Goal: Task Accomplishment & Management: Complete application form

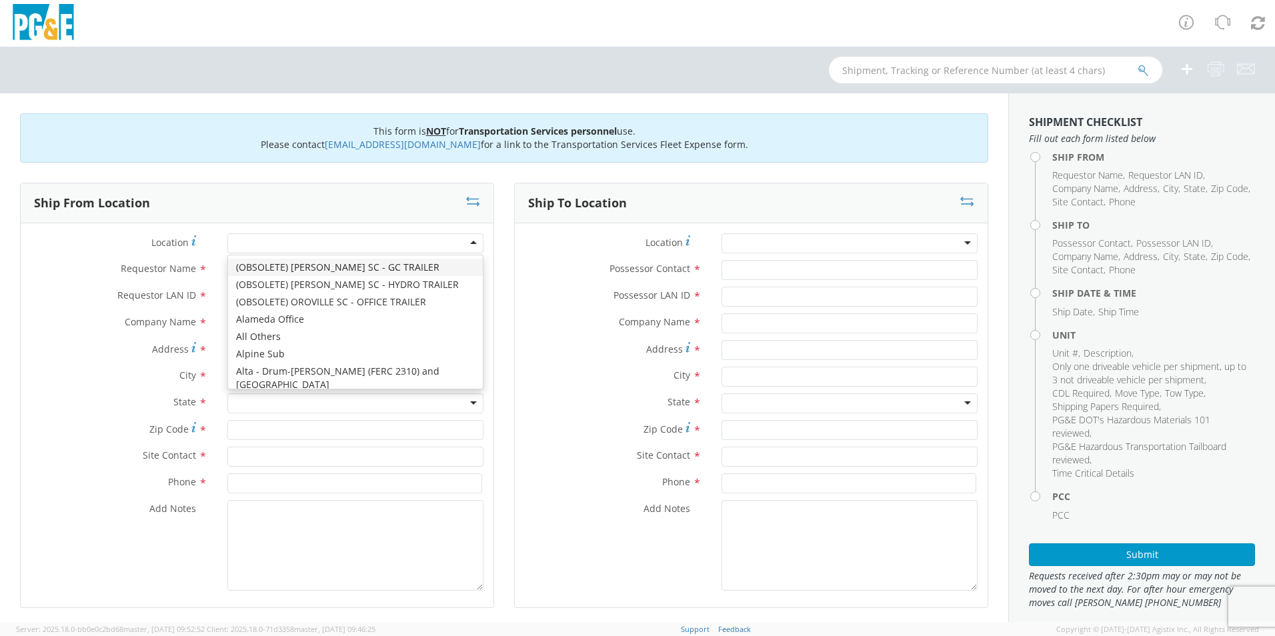
click at [325, 246] on div at bounding box center [355, 243] width 256 height 20
drag, startPoint x: 94, startPoint y: 284, endPoint x: 189, endPoint y: 278, distance: 95.6
click at [94, 283] on div "Requestor Name *" at bounding box center [257, 273] width 473 height 27
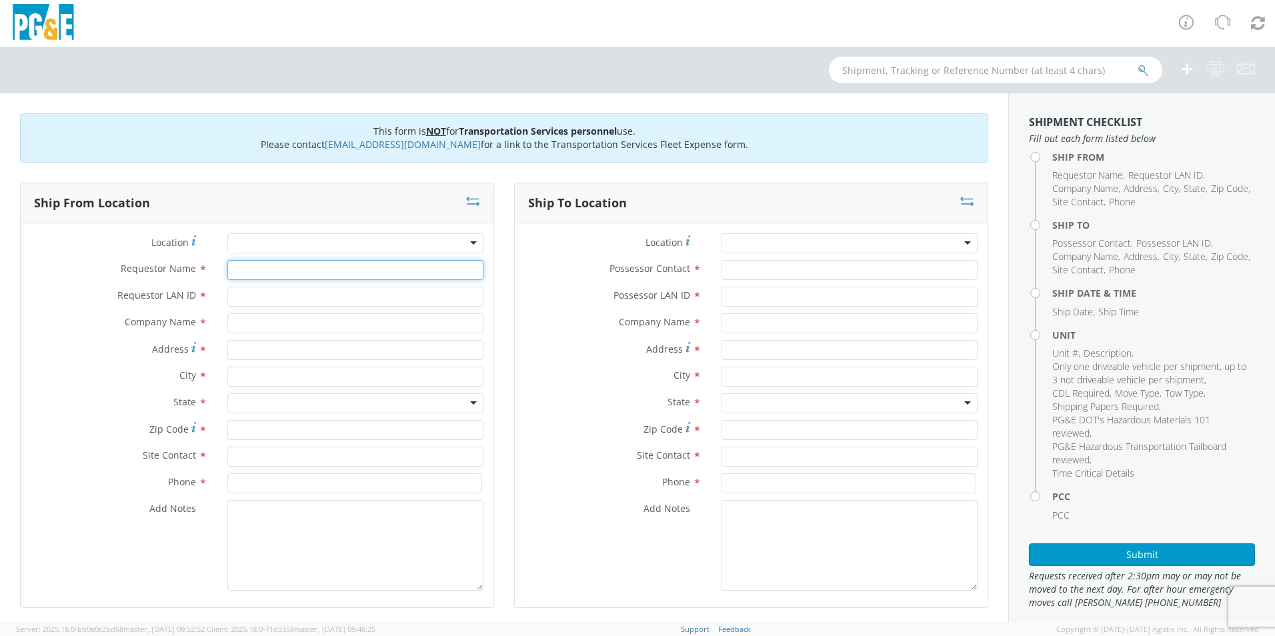
click at [256, 276] on input "Requestor Name *" at bounding box center [355, 270] width 256 height 20
type input "[PERSON_NAME]"
click at [269, 290] on input "Requestor LAN ID *" at bounding box center [355, 297] width 256 height 20
type input "OXRA"
click at [259, 317] on input "text" at bounding box center [355, 323] width 256 height 20
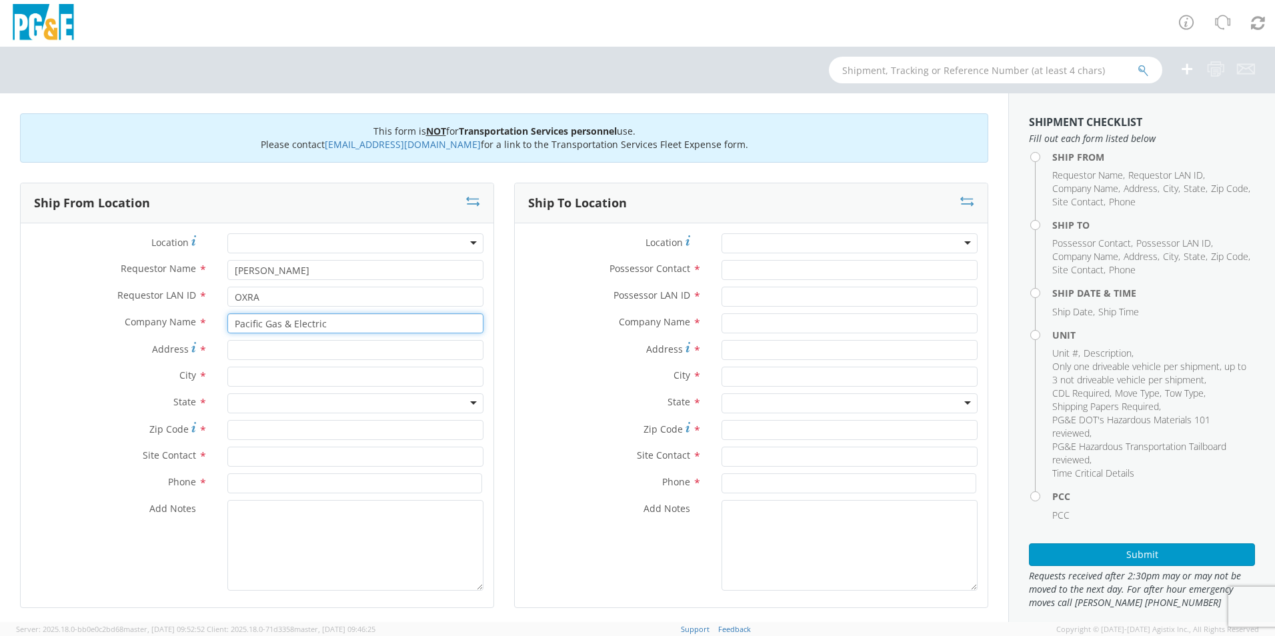
type input "Pacific Gas & Electric"
click at [307, 351] on input "Address *" at bounding box center [355, 350] width 256 height 20
type input "[STREET_ADDRESS]"
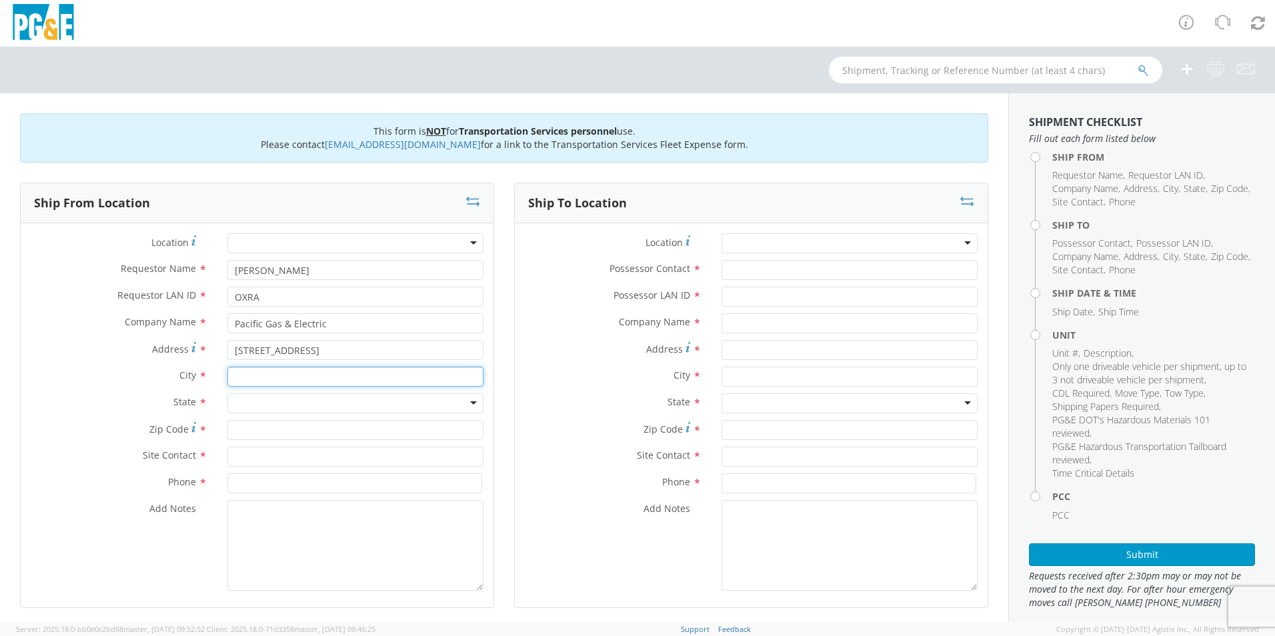
click at [295, 374] on input "text" at bounding box center [355, 377] width 256 height 20
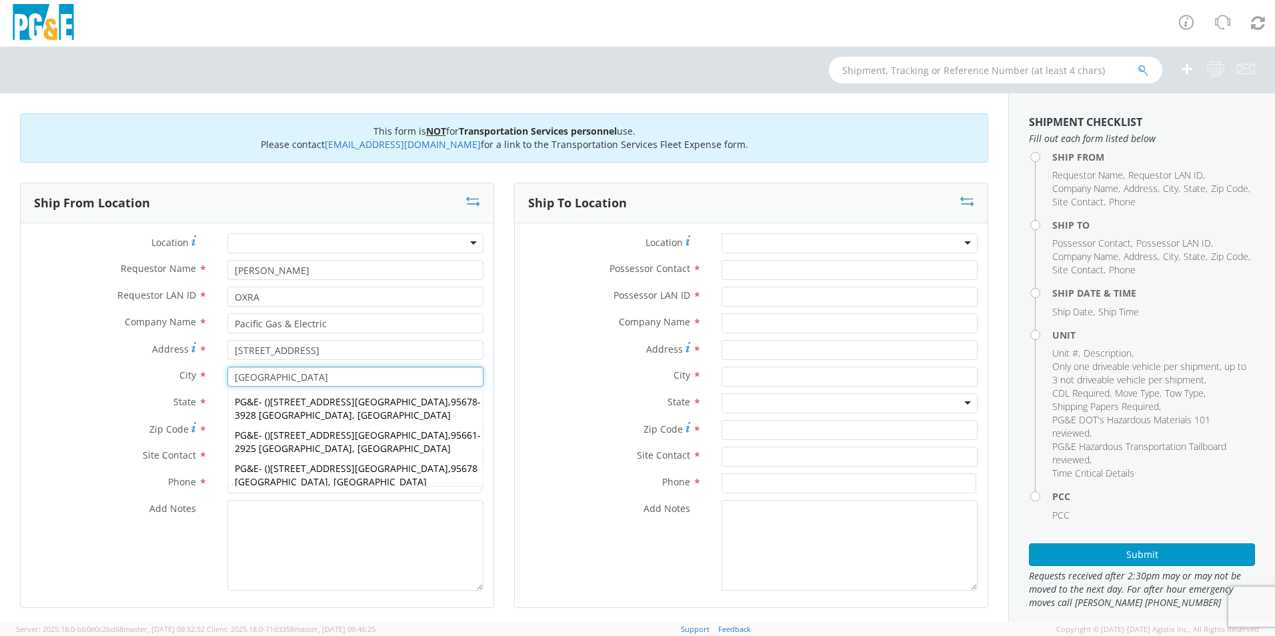
type input "[GEOGRAPHIC_DATA]"
click at [43, 363] on div "Address * [STREET_ADDRESS]" at bounding box center [257, 353] width 473 height 27
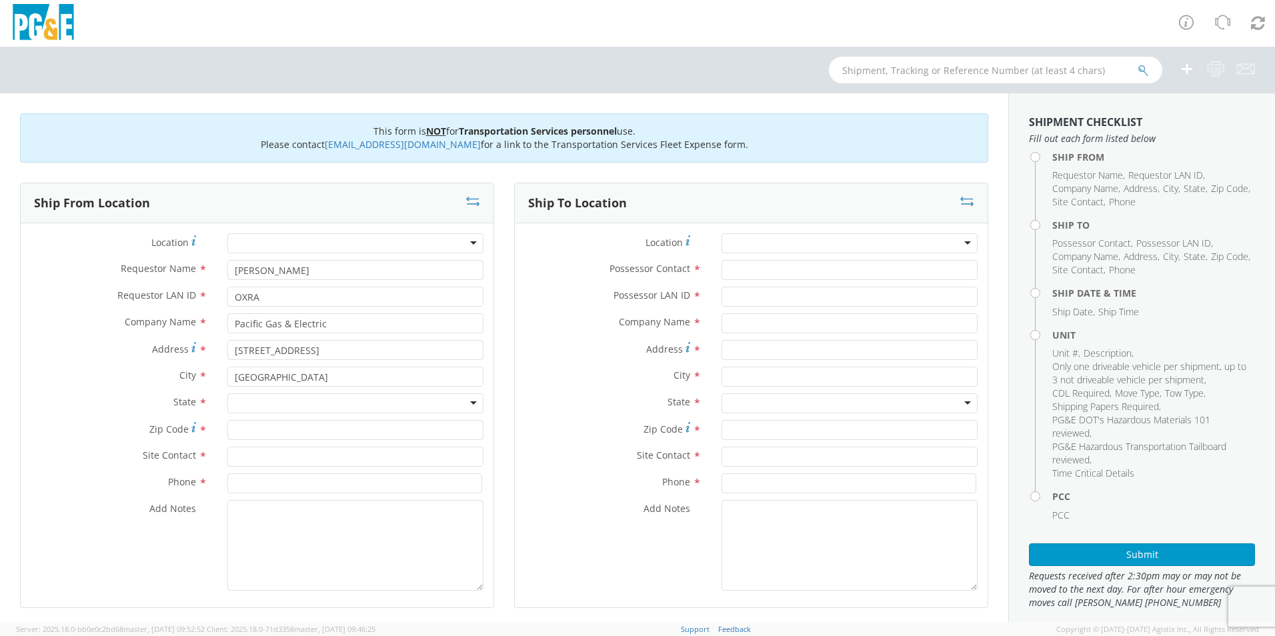
click at [253, 403] on div at bounding box center [355, 403] width 256 height 20
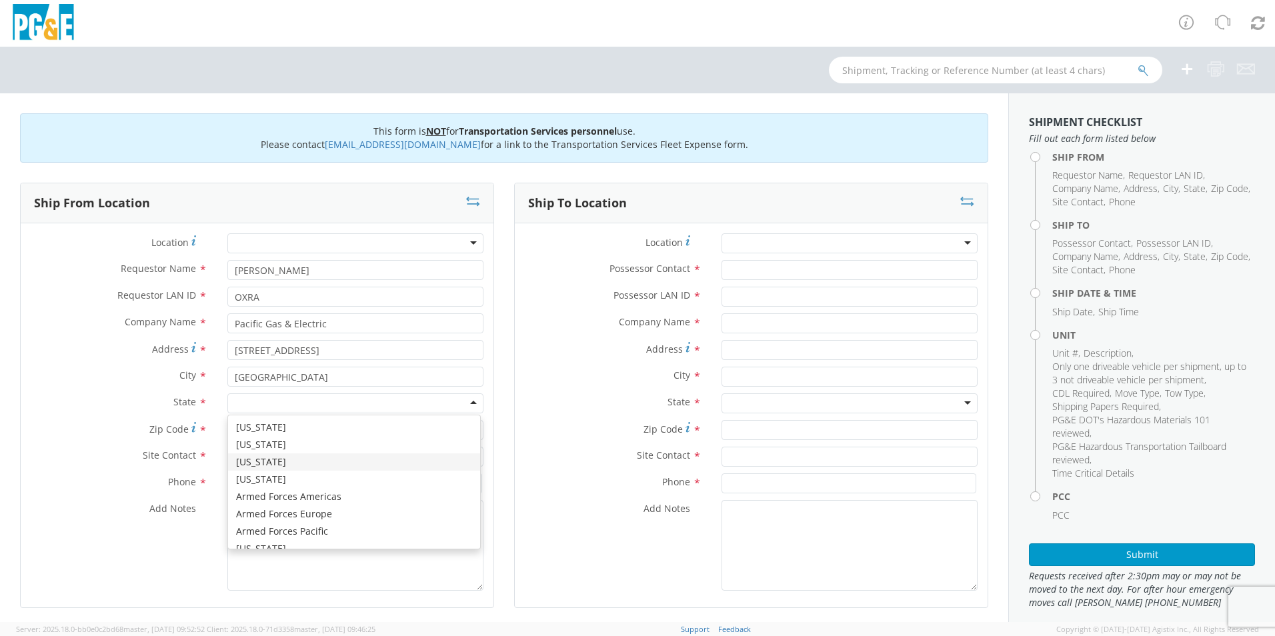
scroll to position [67, 0]
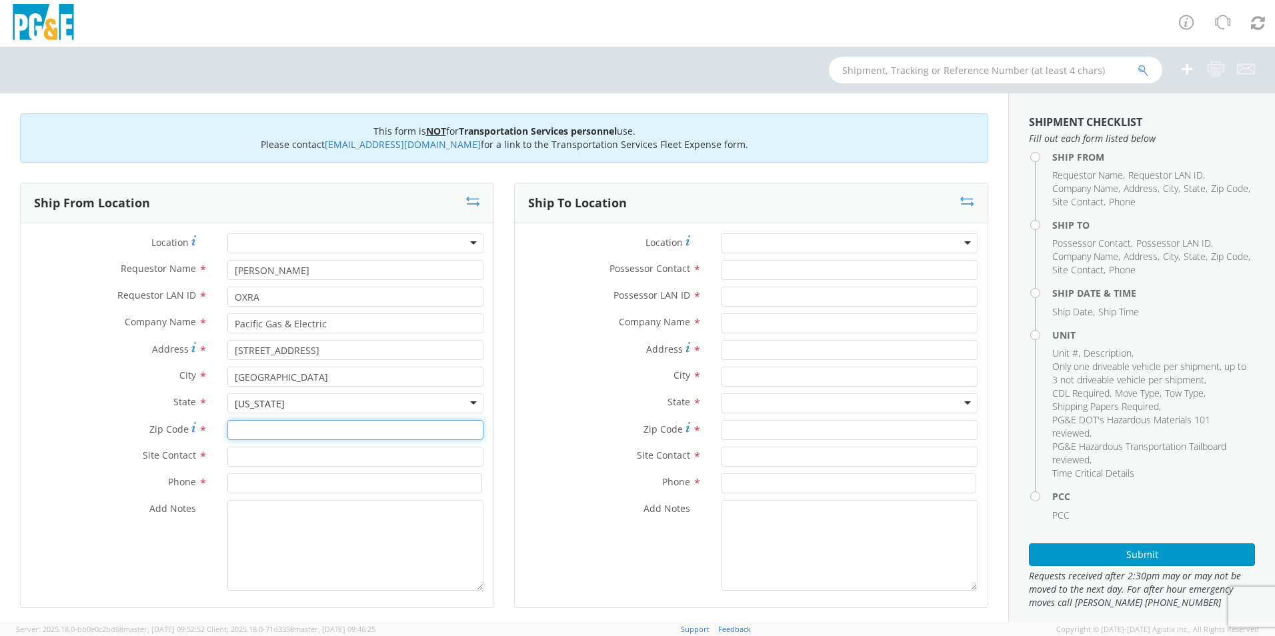
click at [286, 430] on input "Zip Code *" at bounding box center [355, 430] width 256 height 20
type input "95678"
click at [281, 455] on input "text" at bounding box center [355, 457] width 256 height 20
type input "[PERSON_NAME]"
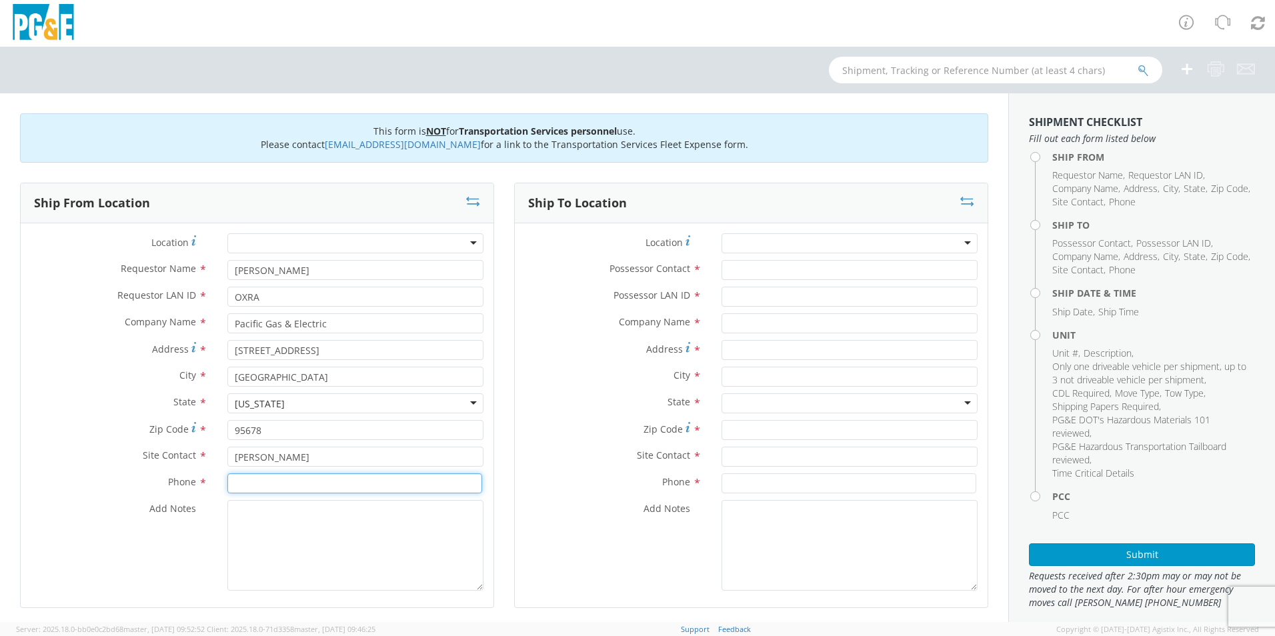
click at [277, 486] on input at bounding box center [354, 484] width 255 height 20
type input "[PHONE_NUMBER]"
click at [308, 533] on textarea "Add Notes *" at bounding box center [355, 545] width 256 height 91
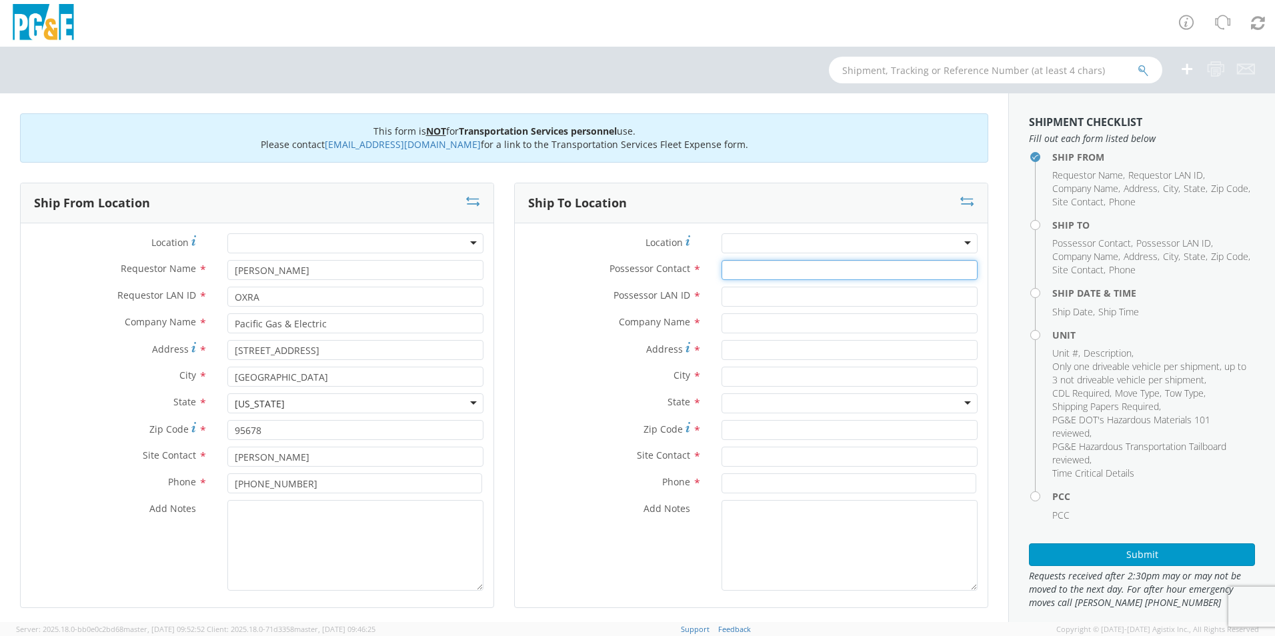
click at [800, 269] on input "Possessor Contact *" at bounding box center [850, 270] width 256 height 20
type input "[PERSON_NAME]"
click at [791, 300] on input "Possessor LAN ID *" at bounding box center [850, 297] width 256 height 20
type input "TNSK"
click at [782, 325] on input "text" at bounding box center [850, 323] width 256 height 20
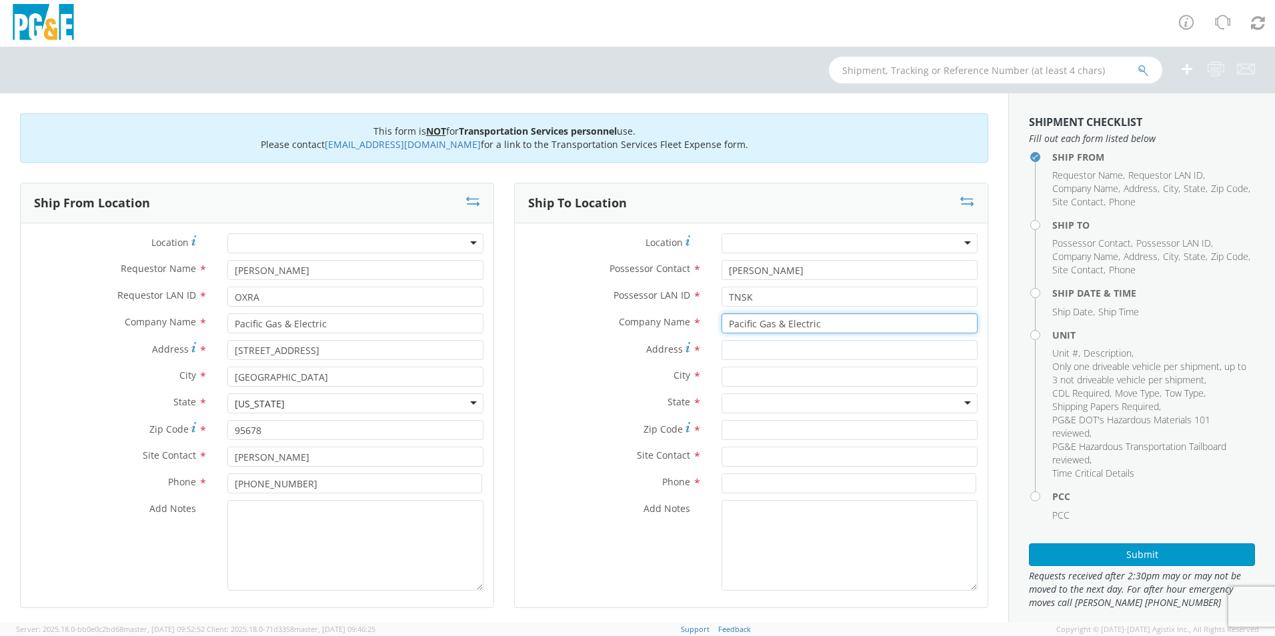
type input "Pacific Gas & Electric"
click at [776, 355] on input "Address *" at bounding box center [850, 350] width 256 height 20
click at [774, 376] on input "text" at bounding box center [850, 377] width 256 height 20
click at [753, 335] on div "Company Name * Pacific Gas & Electric Pacific" at bounding box center [751, 326] width 473 height 27
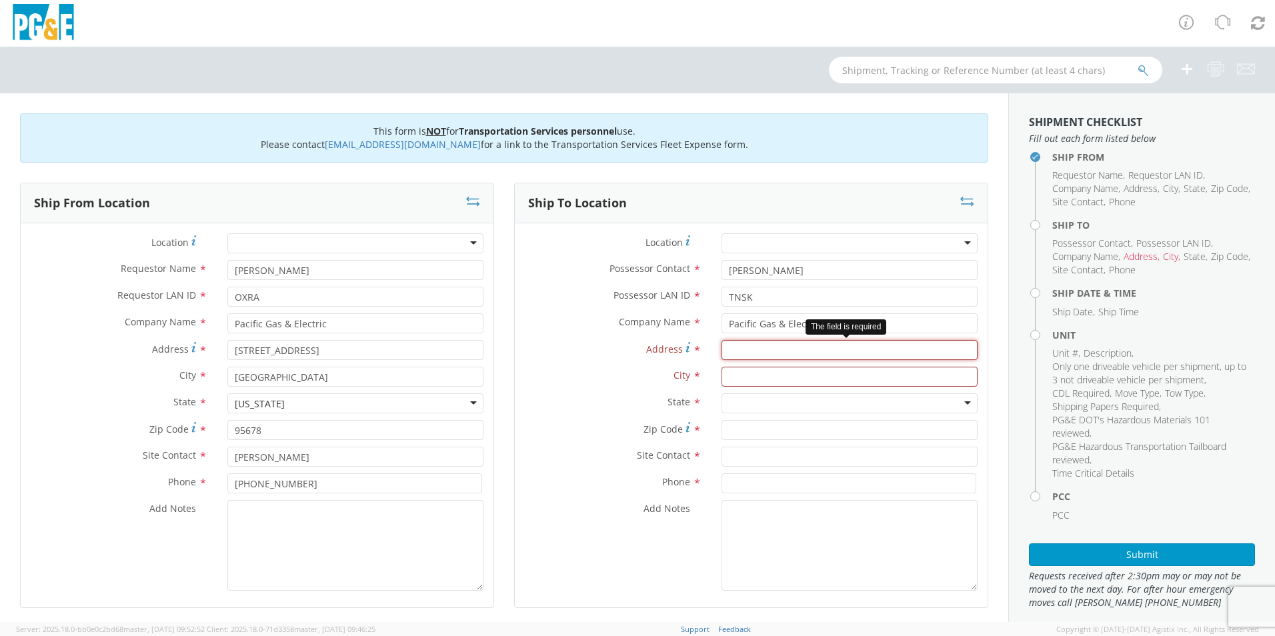
click at [754, 347] on input "Address *" at bounding box center [850, 350] width 256 height 20
type input "[STREET_ADDRESS][PERSON_NAME]"
click at [765, 376] on input "text" at bounding box center [850, 377] width 256 height 20
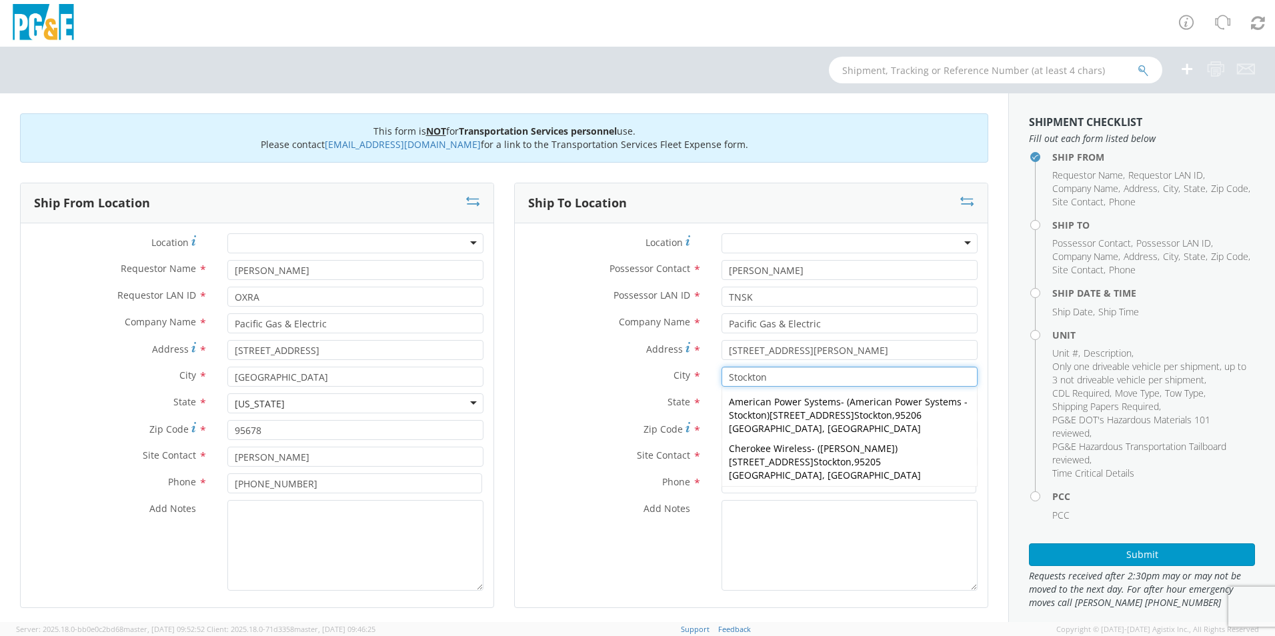
type input "Stockton"
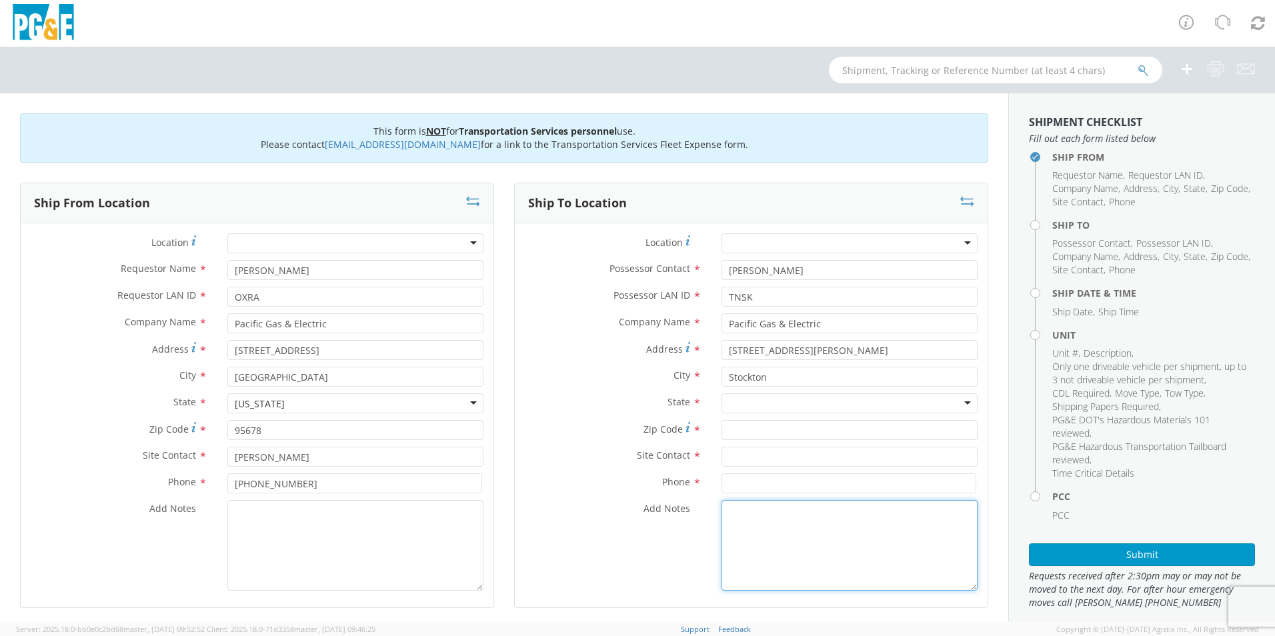
click at [744, 557] on textarea "Add Notes *" at bounding box center [850, 545] width 256 height 91
click at [755, 407] on div at bounding box center [850, 403] width 256 height 20
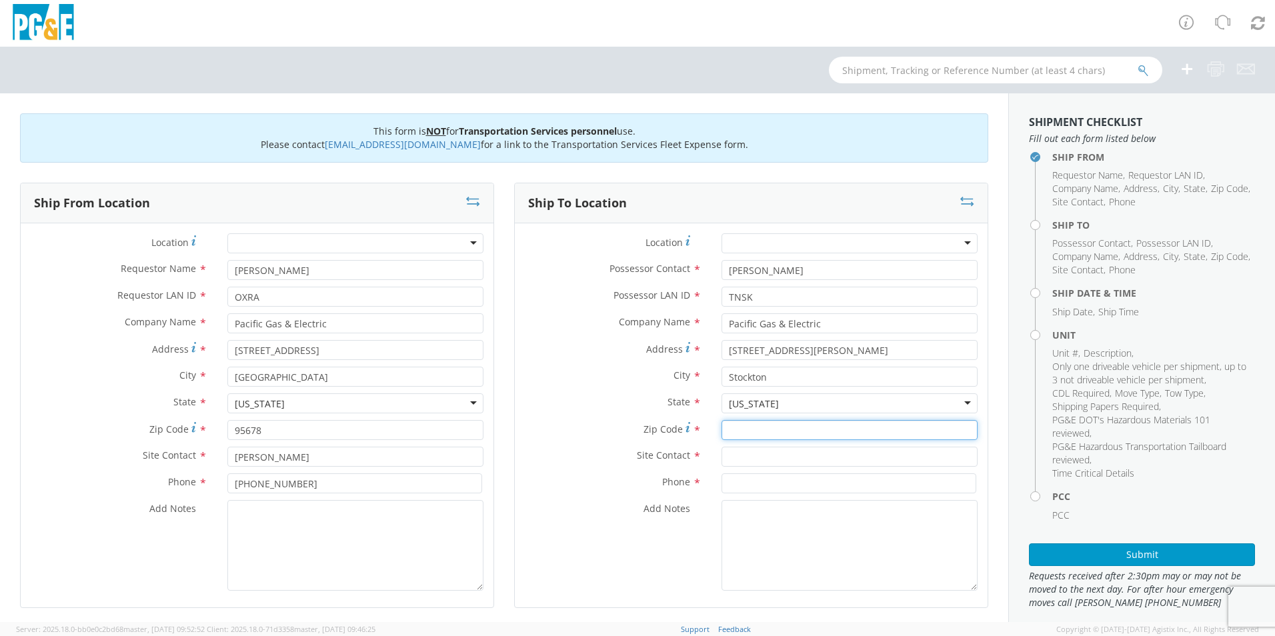
click at [760, 430] on input "Zip Code *" at bounding box center [850, 430] width 256 height 20
type input "95204"
click at [779, 458] on input "text" at bounding box center [850, 457] width 256 height 20
type input "[PERSON_NAME]"
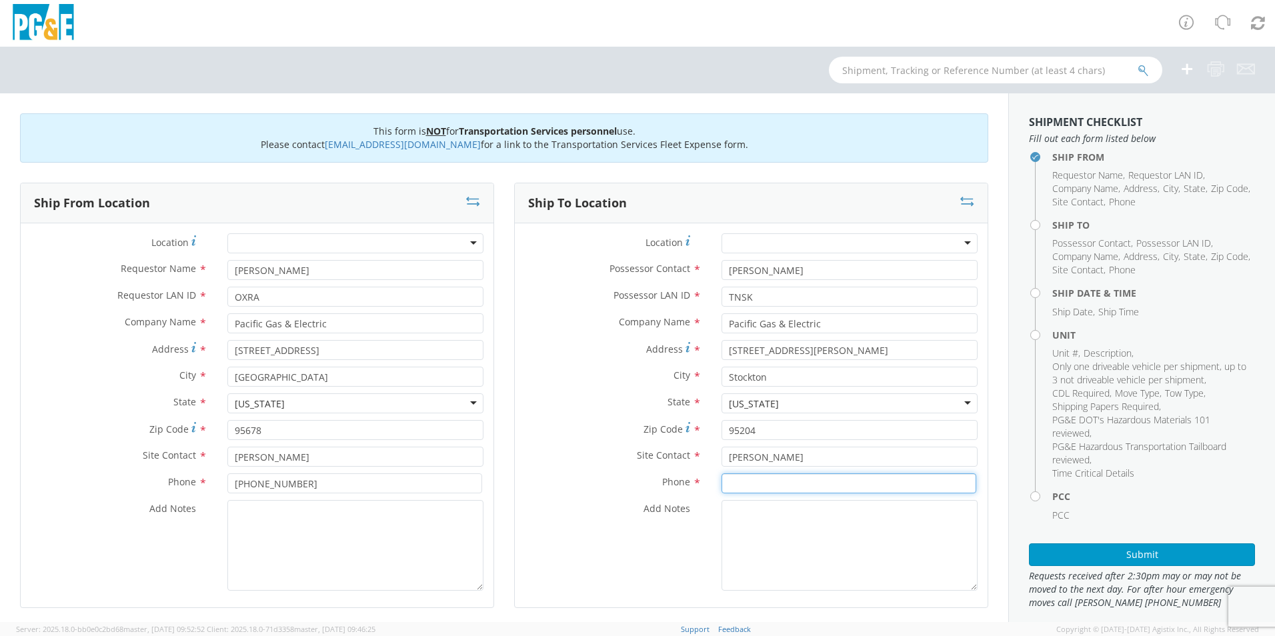
click at [782, 480] on input at bounding box center [849, 484] width 255 height 20
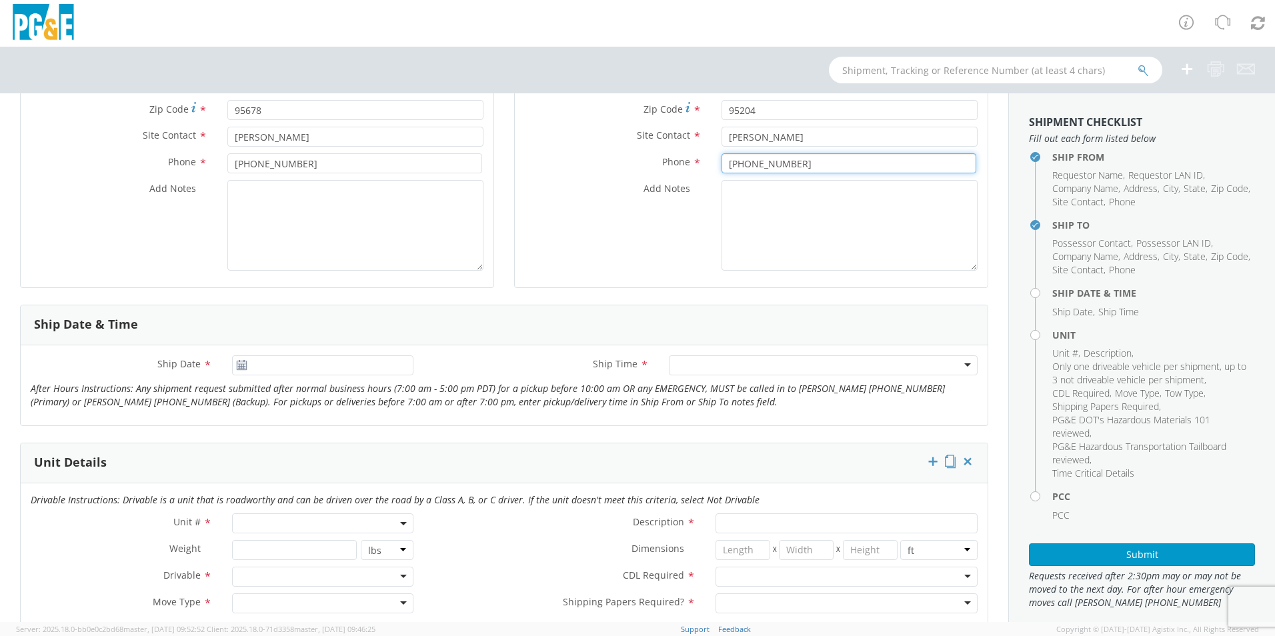
scroll to position [333, 0]
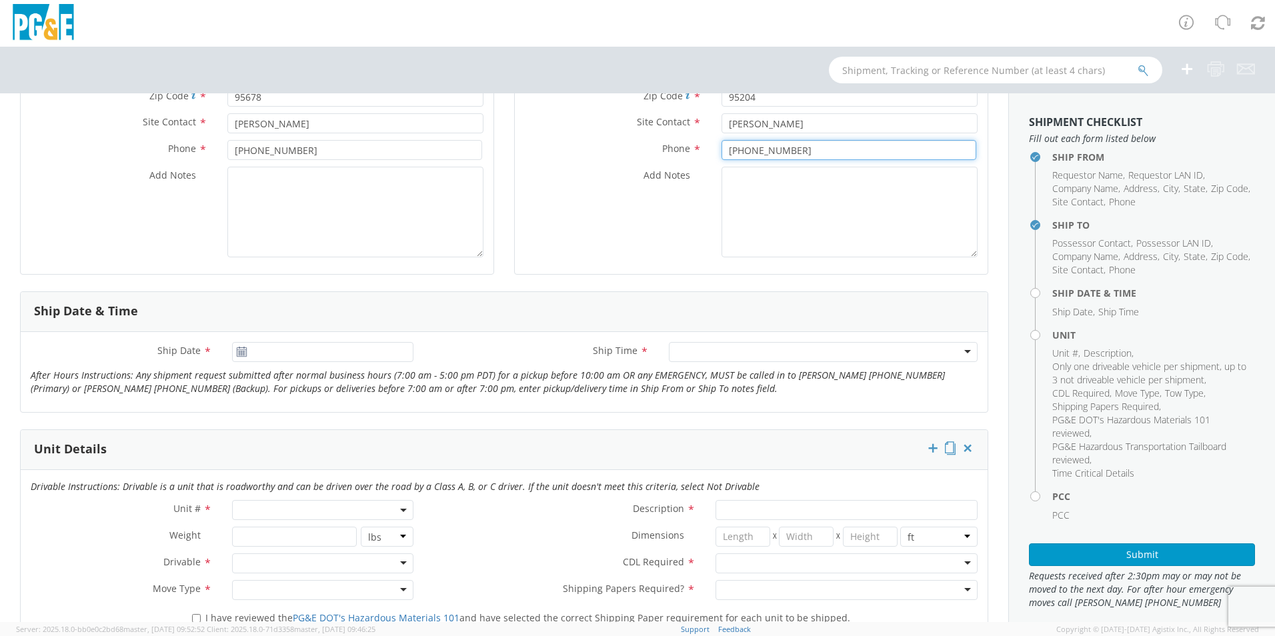
type input "[PHONE_NUMBER]"
click at [238, 348] on use at bounding box center [241, 351] width 9 height 9
click at [267, 353] on input "[DATE]" at bounding box center [322, 352] width 181 height 20
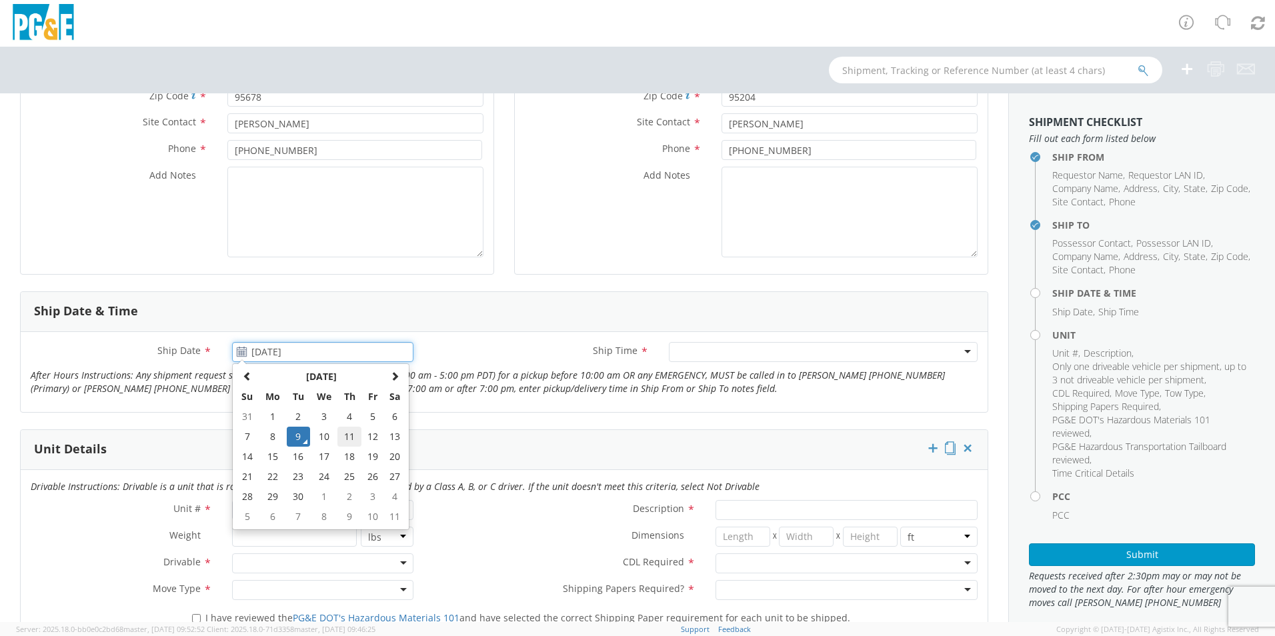
click at [349, 432] on td "11" at bounding box center [348, 437] width 23 height 20
type input "[DATE]"
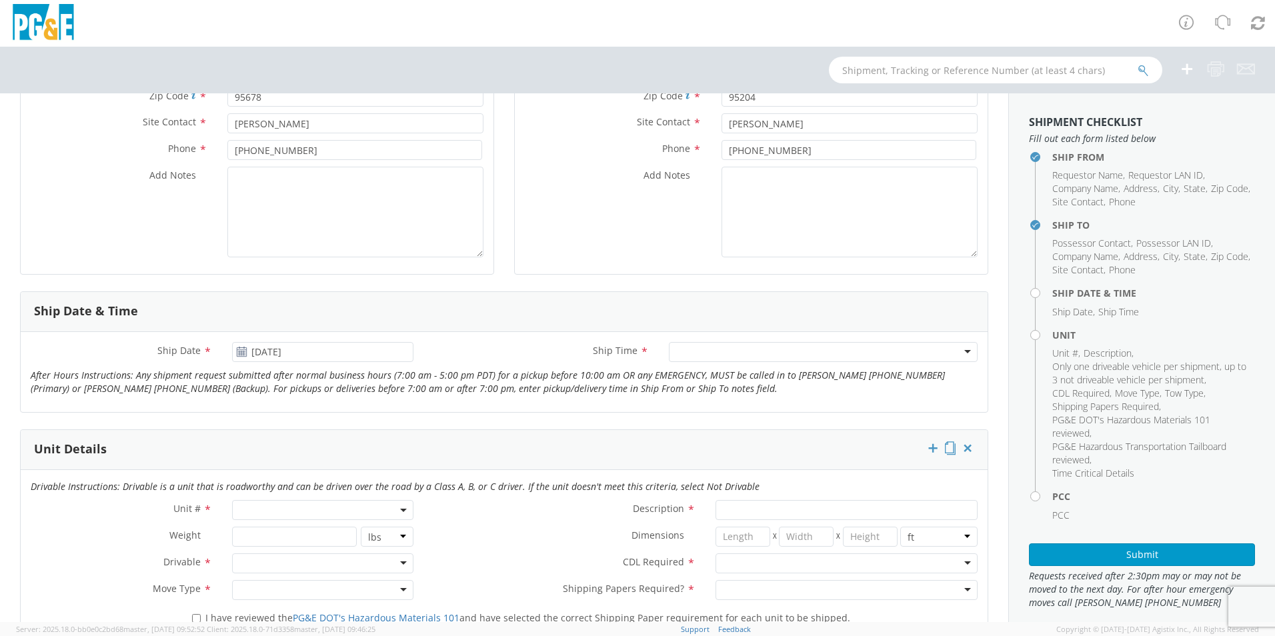
click at [696, 349] on div at bounding box center [823, 352] width 309 height 20
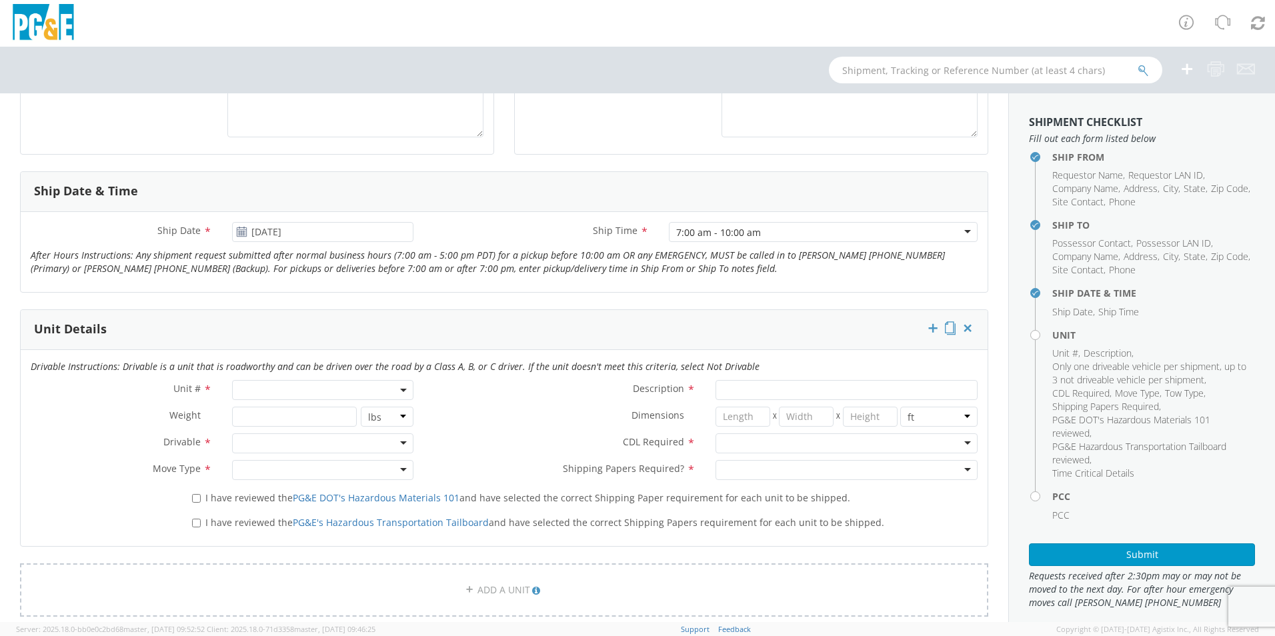
scroll to position [467, 0]
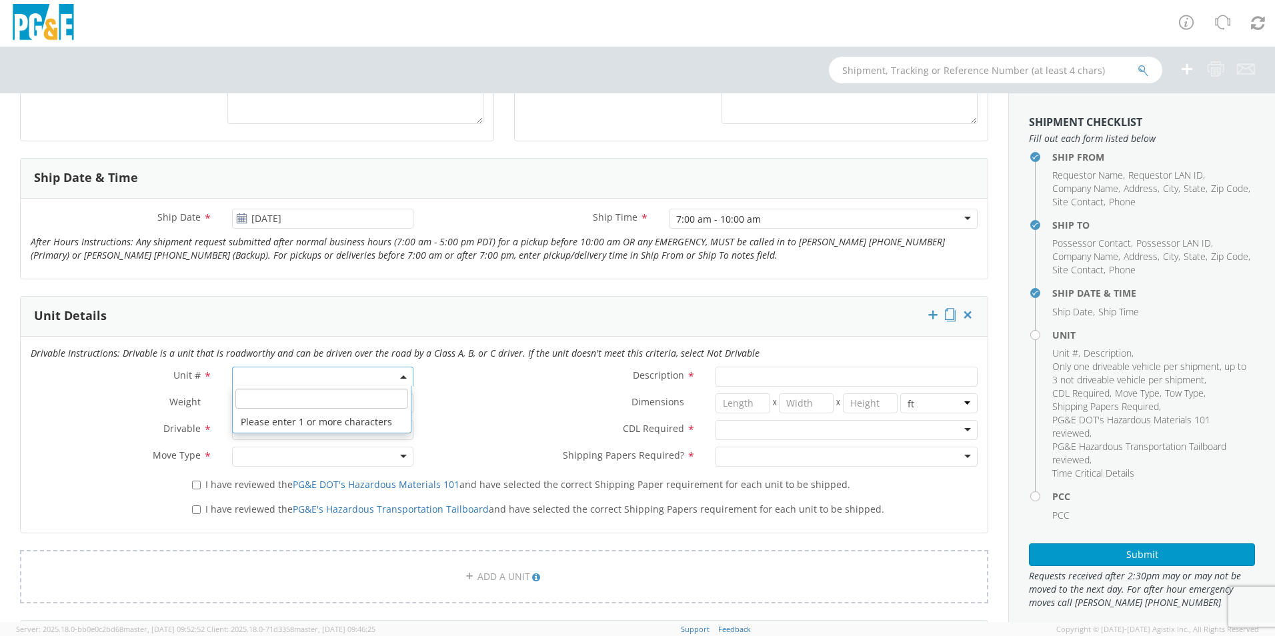
click at [306, 381] on span at bounding box center [322, 377] width 181 height 20
click at [303, 401] on input "search" at bounding box center [321, 399] width 173 height 20
type input "B38554"
type input "EQ; MAN LIFT - SCISSOR"
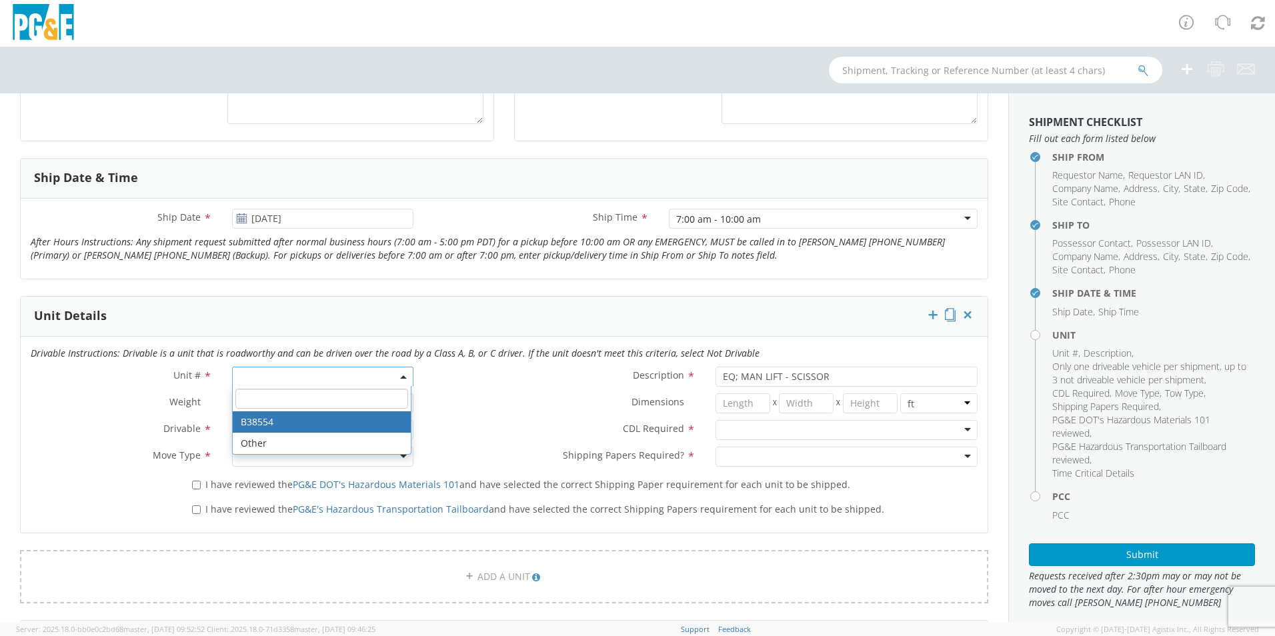
select select "B38554"
select select "? string: ?"
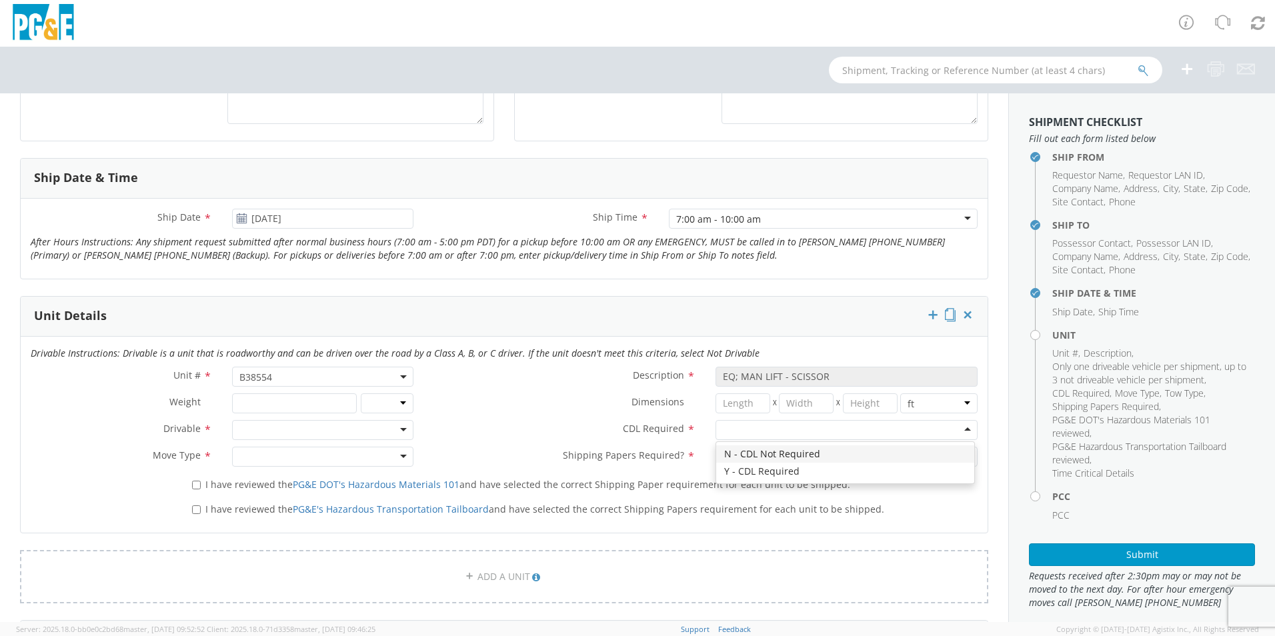
click at [766, 429] on div at bounding box center [847, 430] width 262 height 20
click at [768, 459] on div at bounding box center [847, 457] width 262 height 20
click at [399, 431] on div at bounding box center [322, 430] width 181 height 20
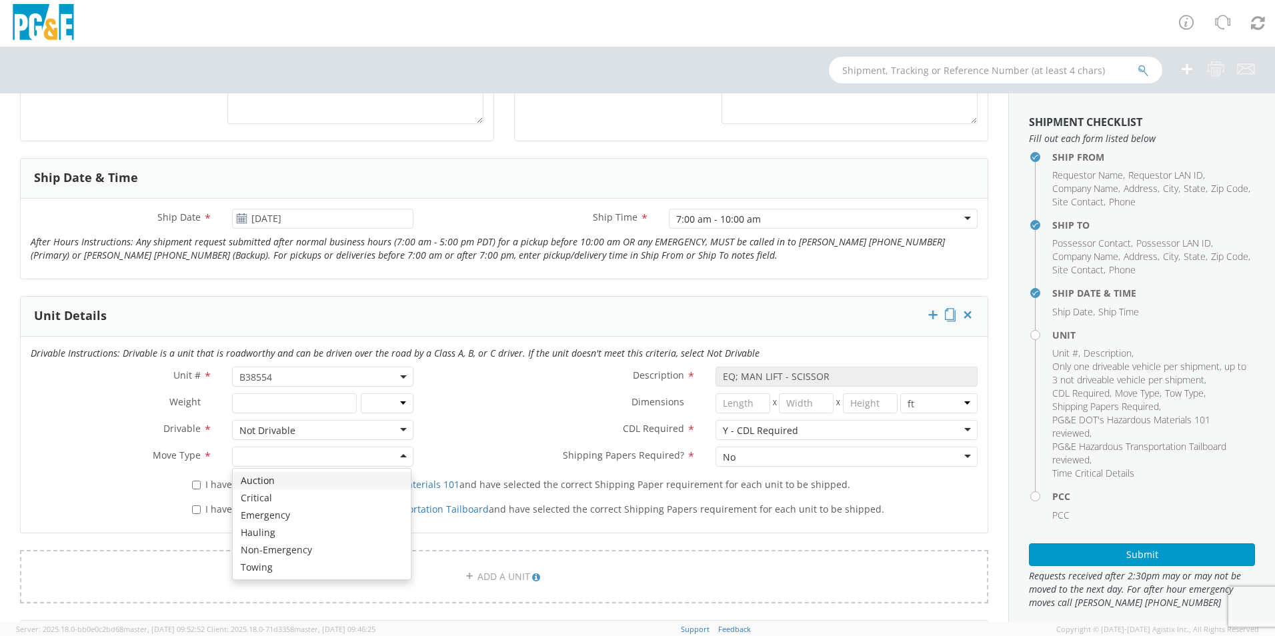
click at [341, 459] on div at bounding box center [322, 457] width 181 height 20
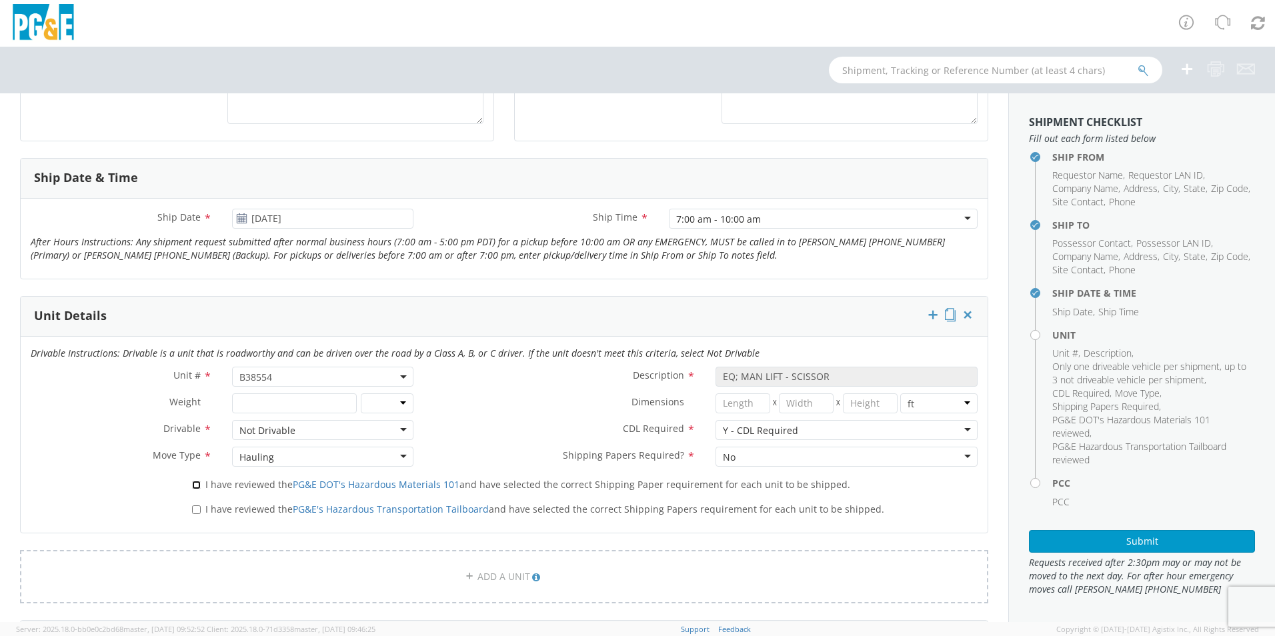
click at [197, 488] on input "I have reviewed the PG&E DOT's Hazardous Materials 101 and have selected the co…" at bounding box center [196, 485] width 9 height 9
checkbox input "true"
click at [195, 508] on input "I have reviewed the PG&E's Hazardous Transportation Tailboard and have selected…" at bounding box center [196, 510] width 9 height 9
checkbox input "true"
click at [277, 406] on input "number" at bounding box center [294, 403] width 124 height 20
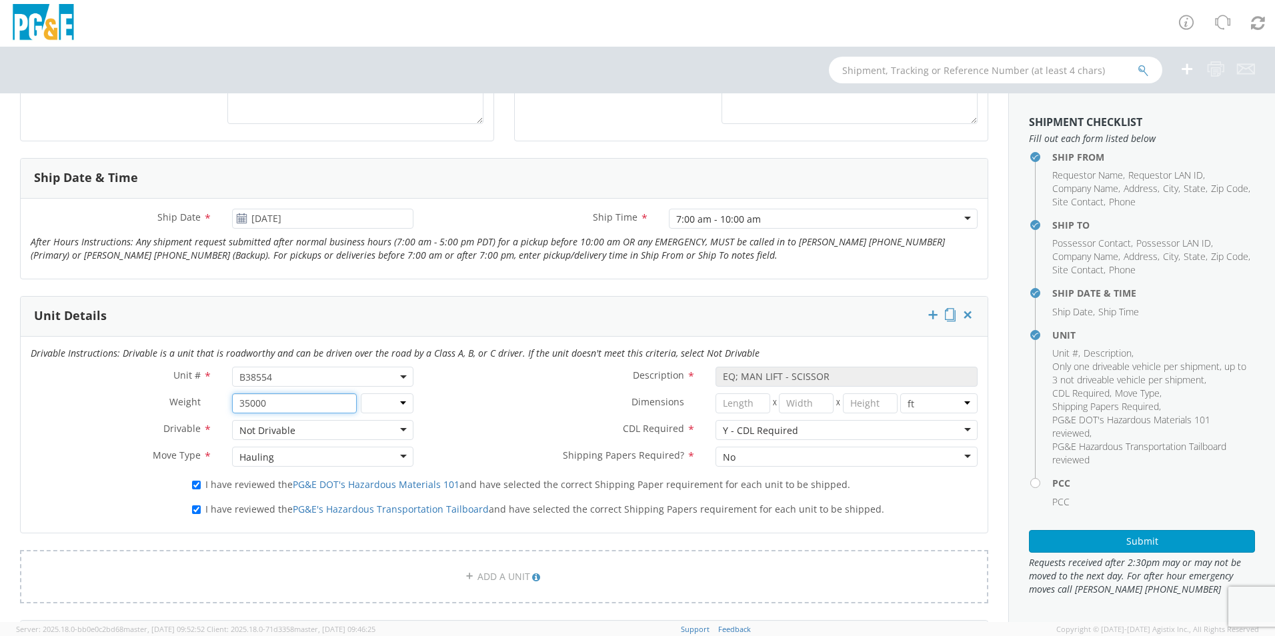
type input "35000"
click at [402, 407] on select "lbs kgs" at bounding box center [387, 403] width 53 height 20
select select "LBS"
click at [361, 393] on select "lbs kgs" at bounding box center [387, 403] width 53 height 20
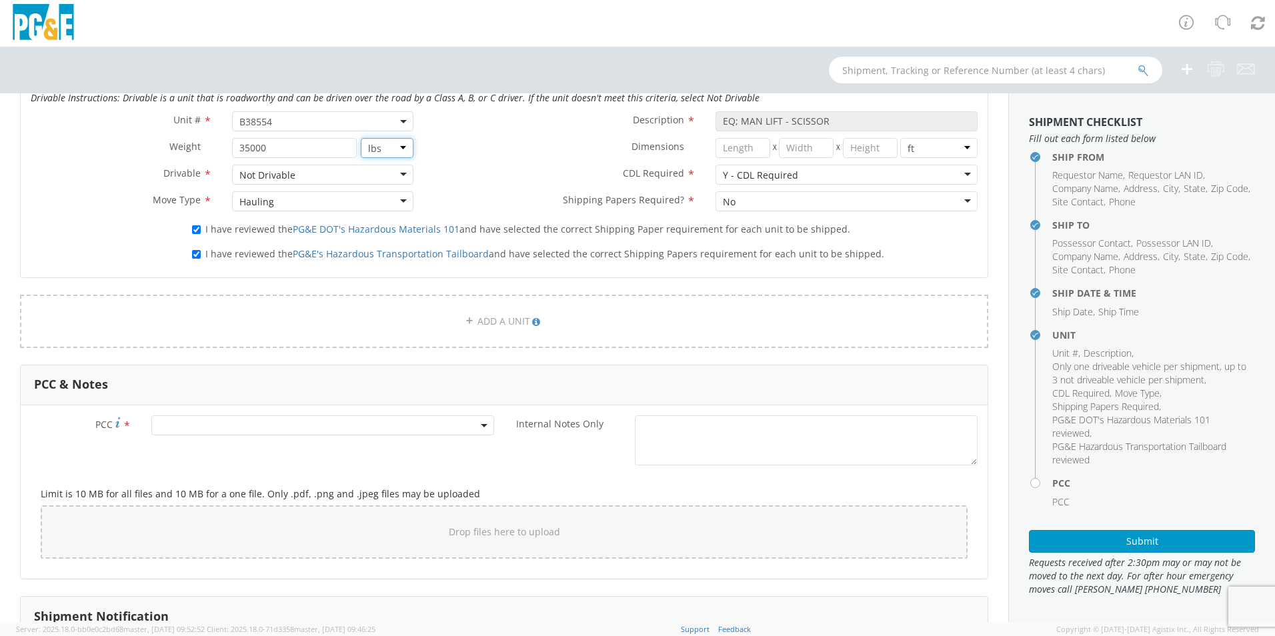
scroll to position [734, 0]
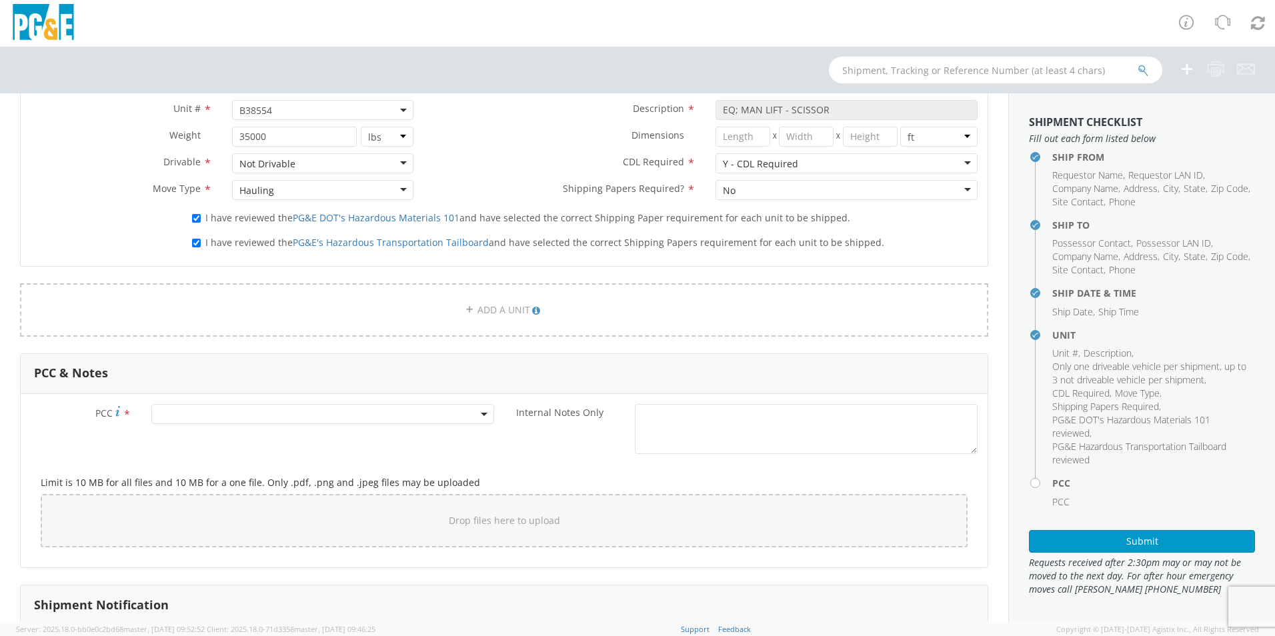
click at [482, 417] on span at bounding box center [322, 414] width 343 height 20
click at [428, 447] on span at bounding box center [320, 436] width 337 height 25
click at [422, 438] on input "number" at bounding box center [321, 436] width 332 height 20
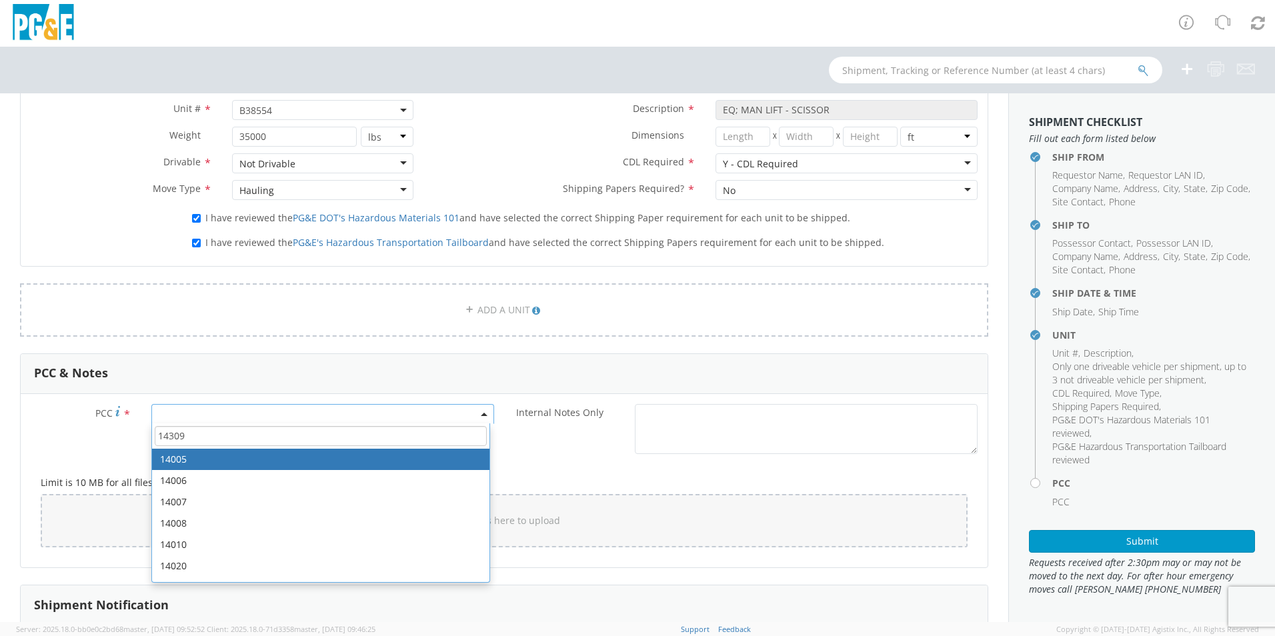
type input "14309"
select select "14005"
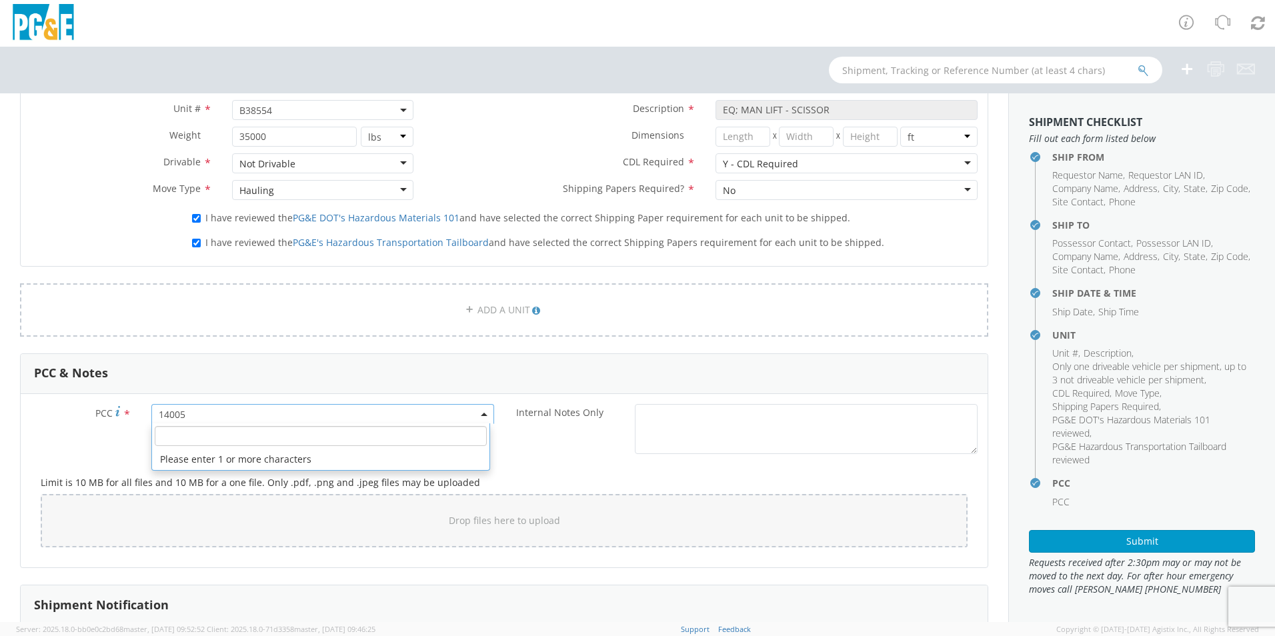
click at [207, 417] on span "14005" at bounding box center [323, 414] width 328 height 13
click at [211, 410] on span "14005" at bounding box center [323, 414] width 328 height 13
click at [219, 422] on span "14005" at bounding box center [322, 414] width 343 height 20
click at [219, 432] on input "number" at bounding box center [321, 436] width 332 height 20
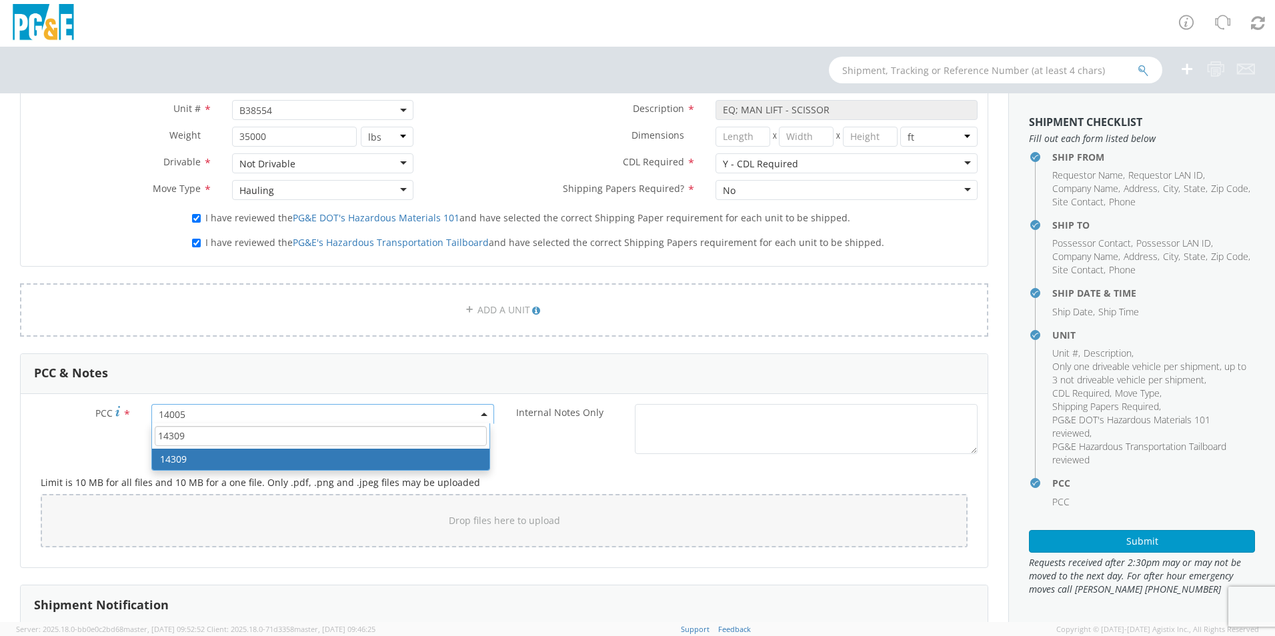
type input "14309"
select select "14309"
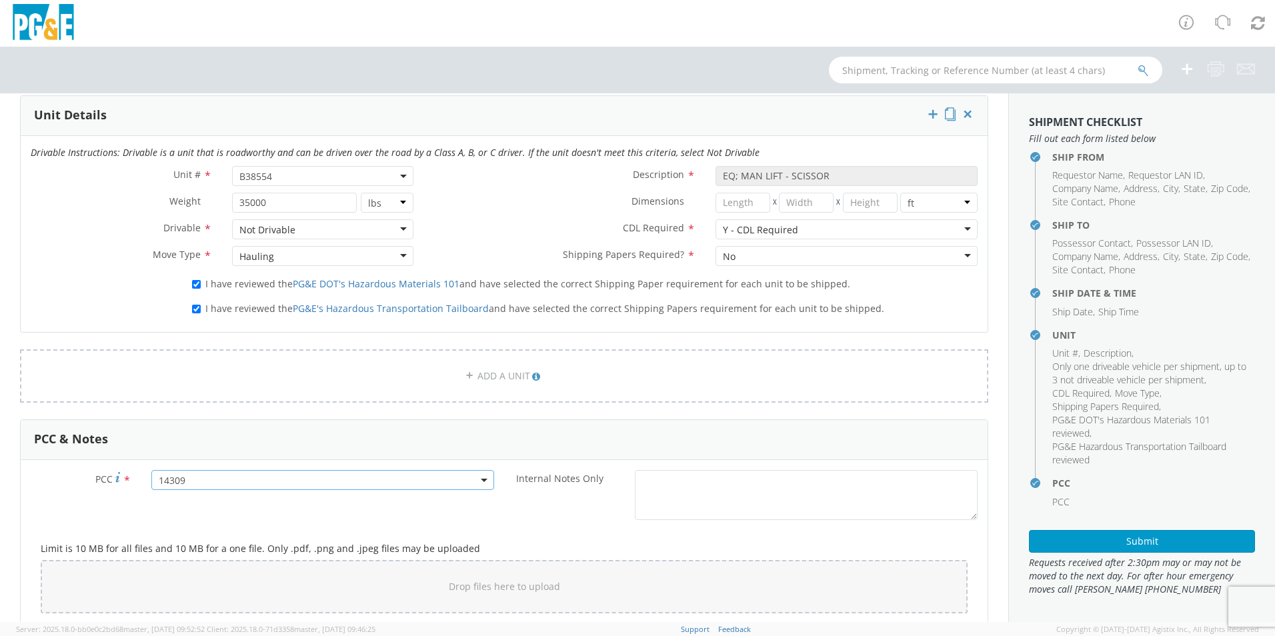
scroll to position [667, 0]
click at [1128, 544] on button "Submit" at bounding box center [1142, 541] width 226 height 23
